Goal: Task Accomplishment & Management: Manage account settings

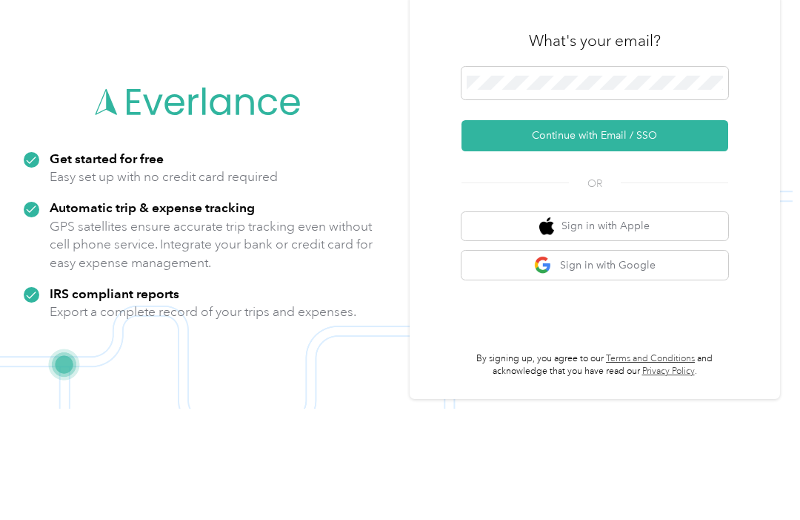
scroll to position [97, 0]
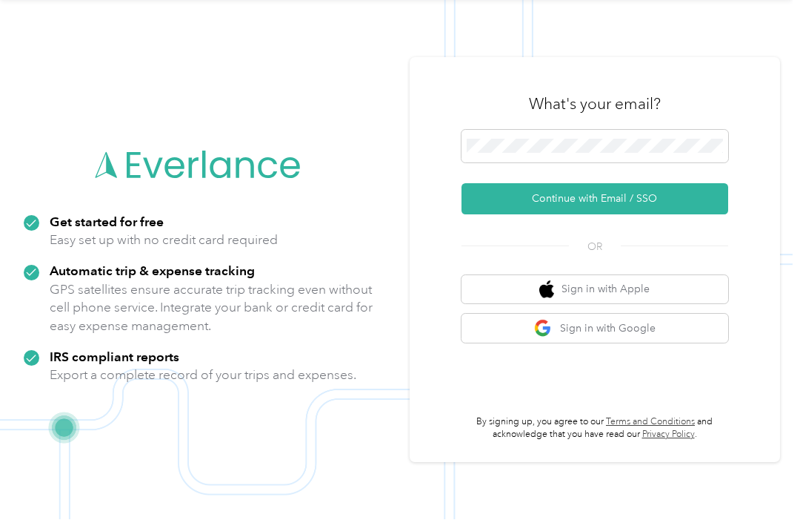
click at [664, 184] on button "Continue with Email / SSO" at bounding box center [595, 199] width 267 height 31
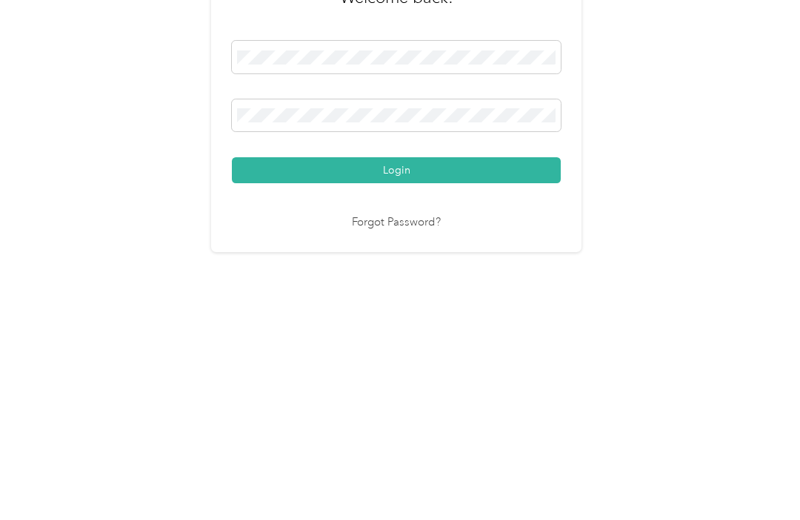
click at [437, 340] on button "Login" at bounding box center [396, 353] width 329 height 26
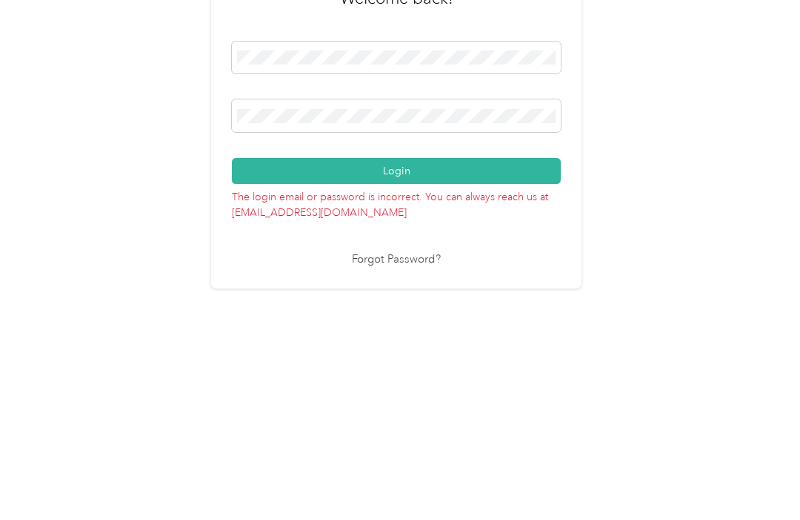
click at [397, 322] on button "Login" at bounding box center [396, 335] width 329 height 26
click at [407, 322] on button "Login" at bounding box center [396, 335] width 329 height 26
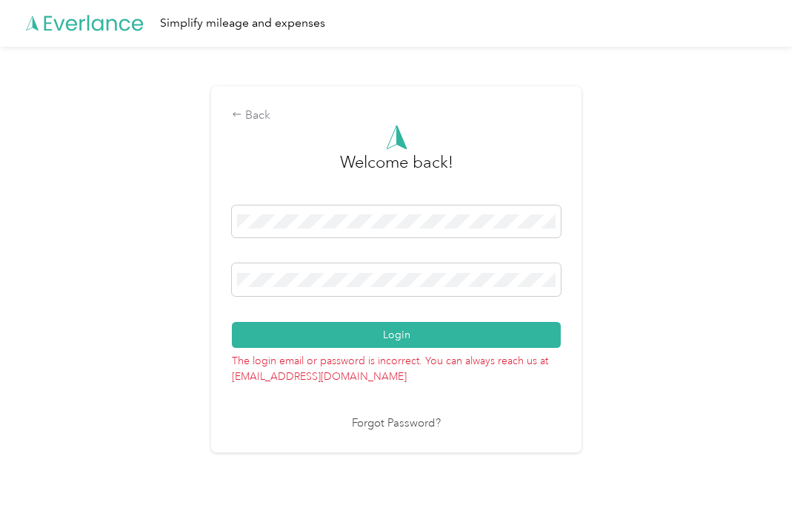
click at [409, 331] on button "Login" at bounding box center [396, 335] width 329 height 26
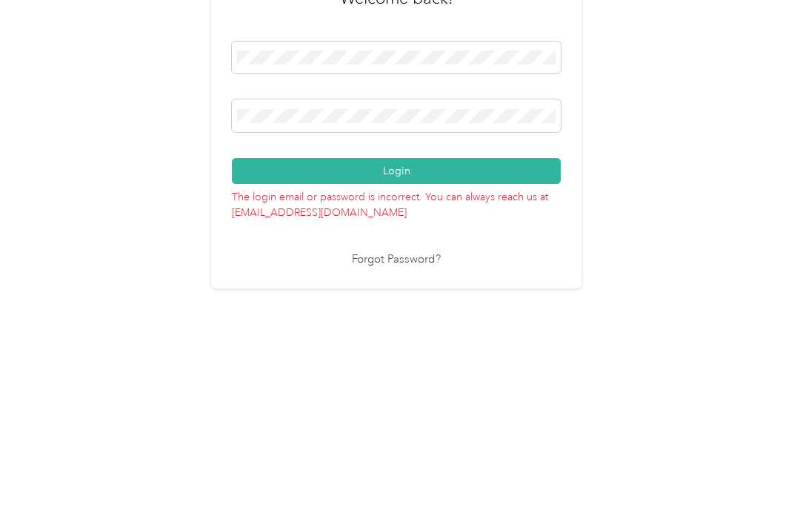
click at [393, 322] on button "Login" at bounding box center [396, 335] width 329 height 26
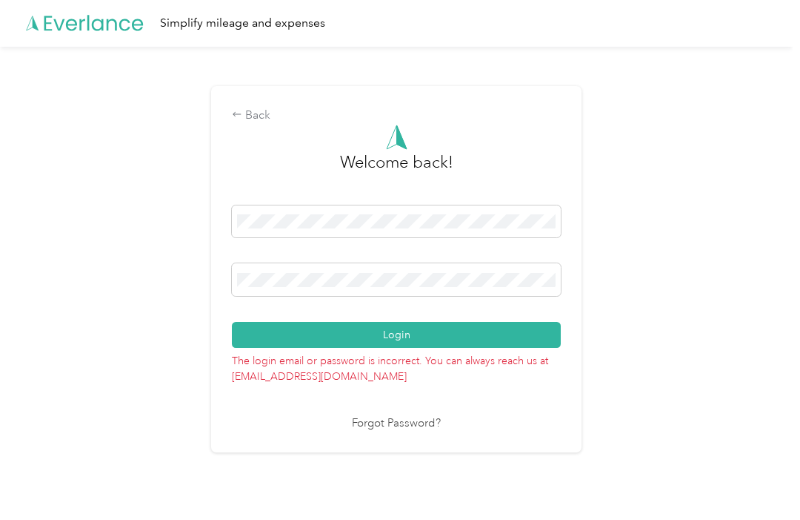
click at [447, 328] on button "Login" at bounding box center [396, 335] width 329 height 26
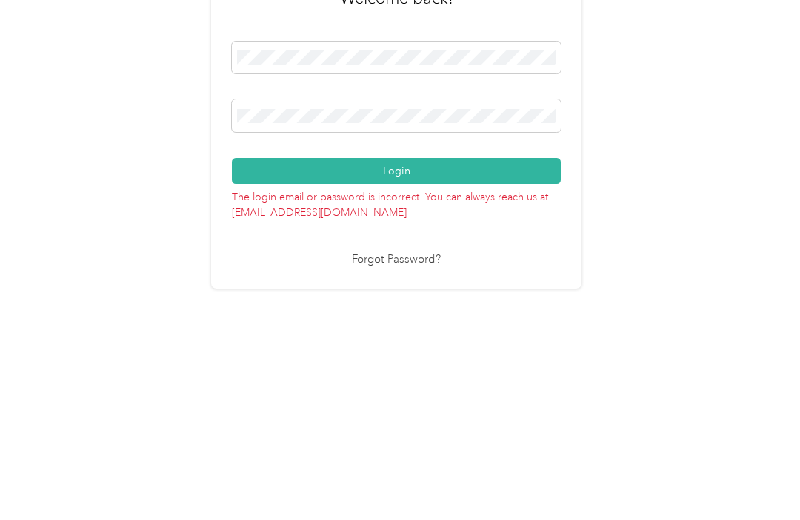
click at [422, 322] on button "Login" at bounding box center [396, 335] width 329 height 26
